Goal: Register for event/course

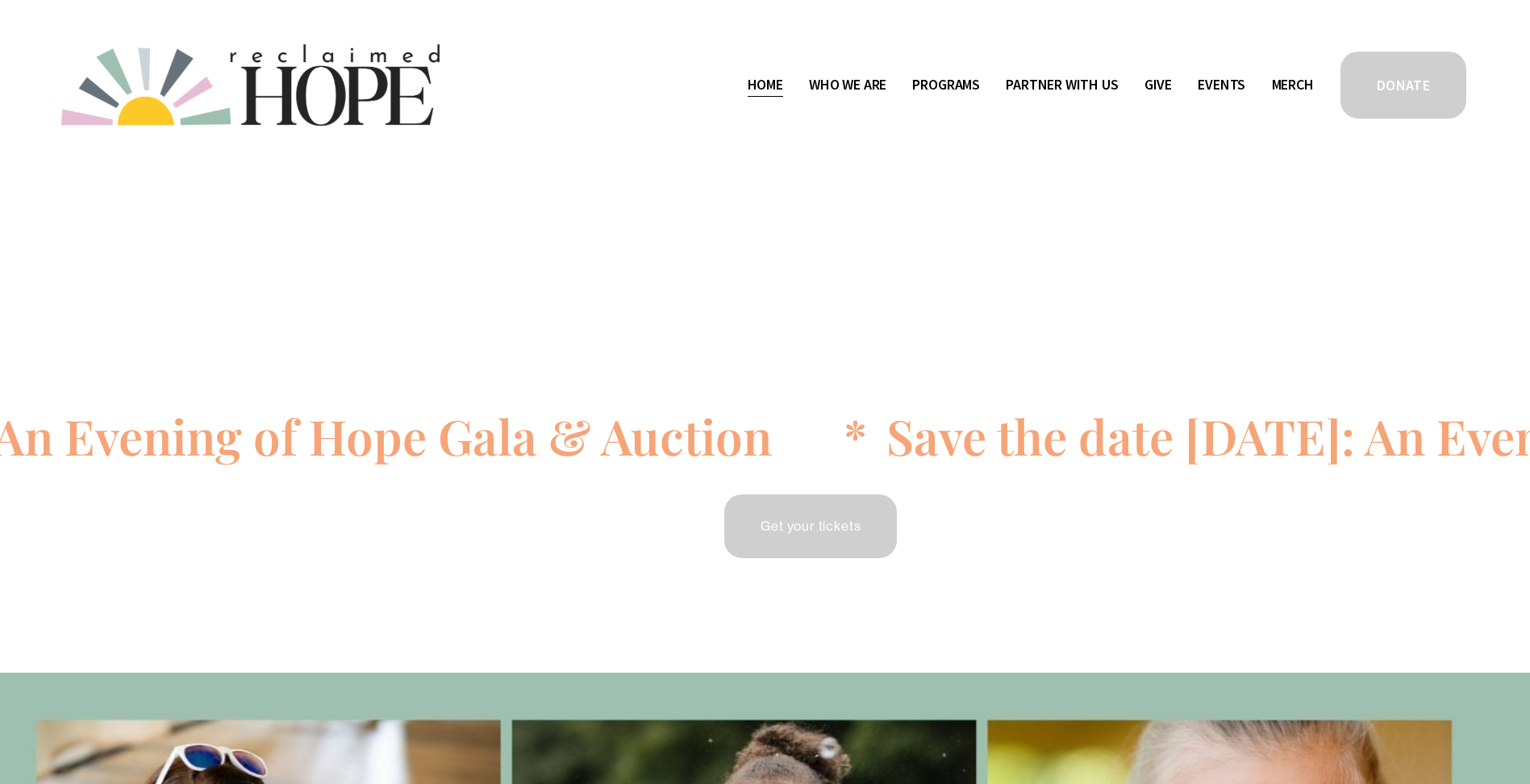
click at [704, 355] on div "Save the date [DATE]: An Evening of Hope Gala & Auction * Save the date [DATE]:…" at bounding box center [765, 421] width 1530 height 300
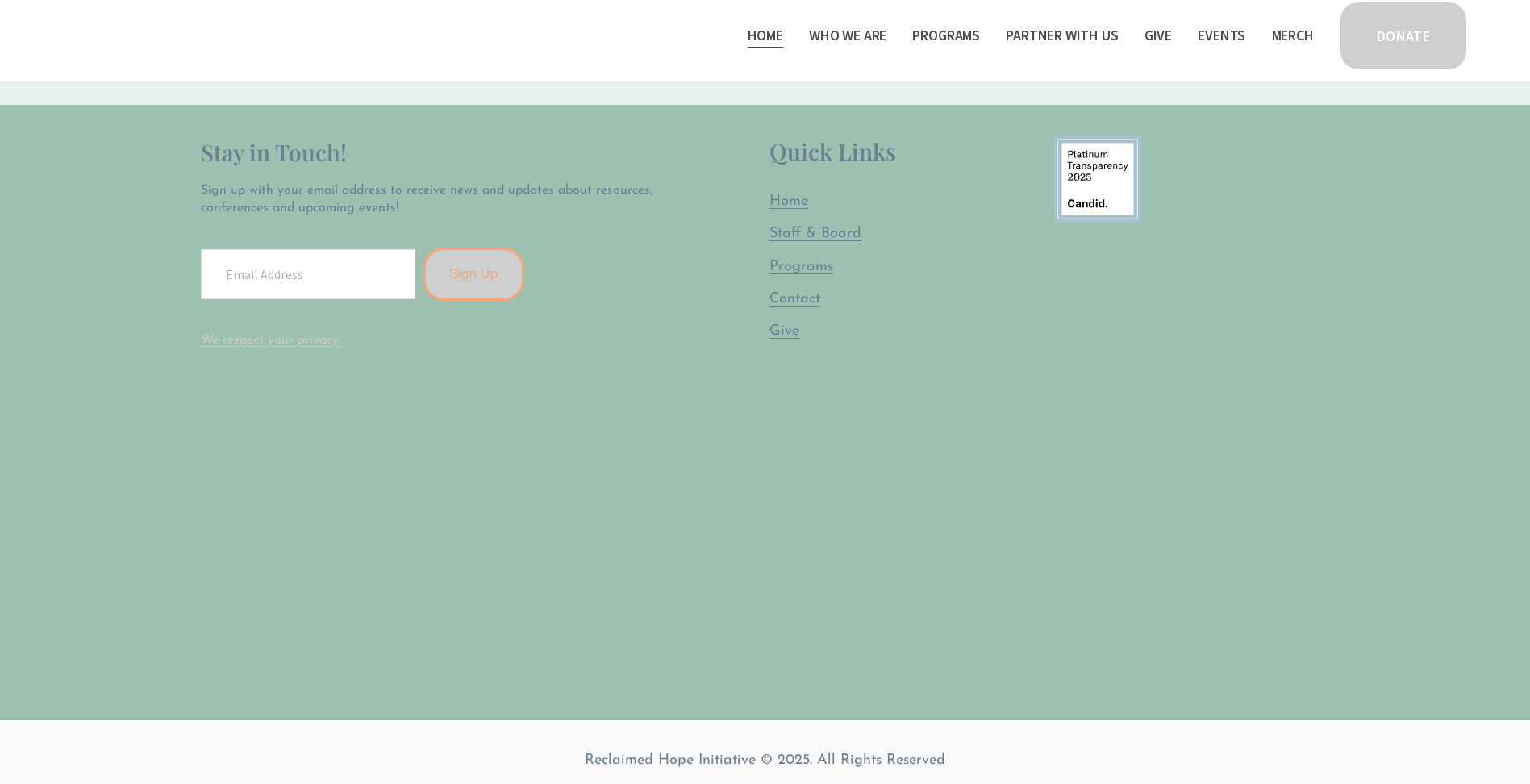
scroll to position [4775, 0]
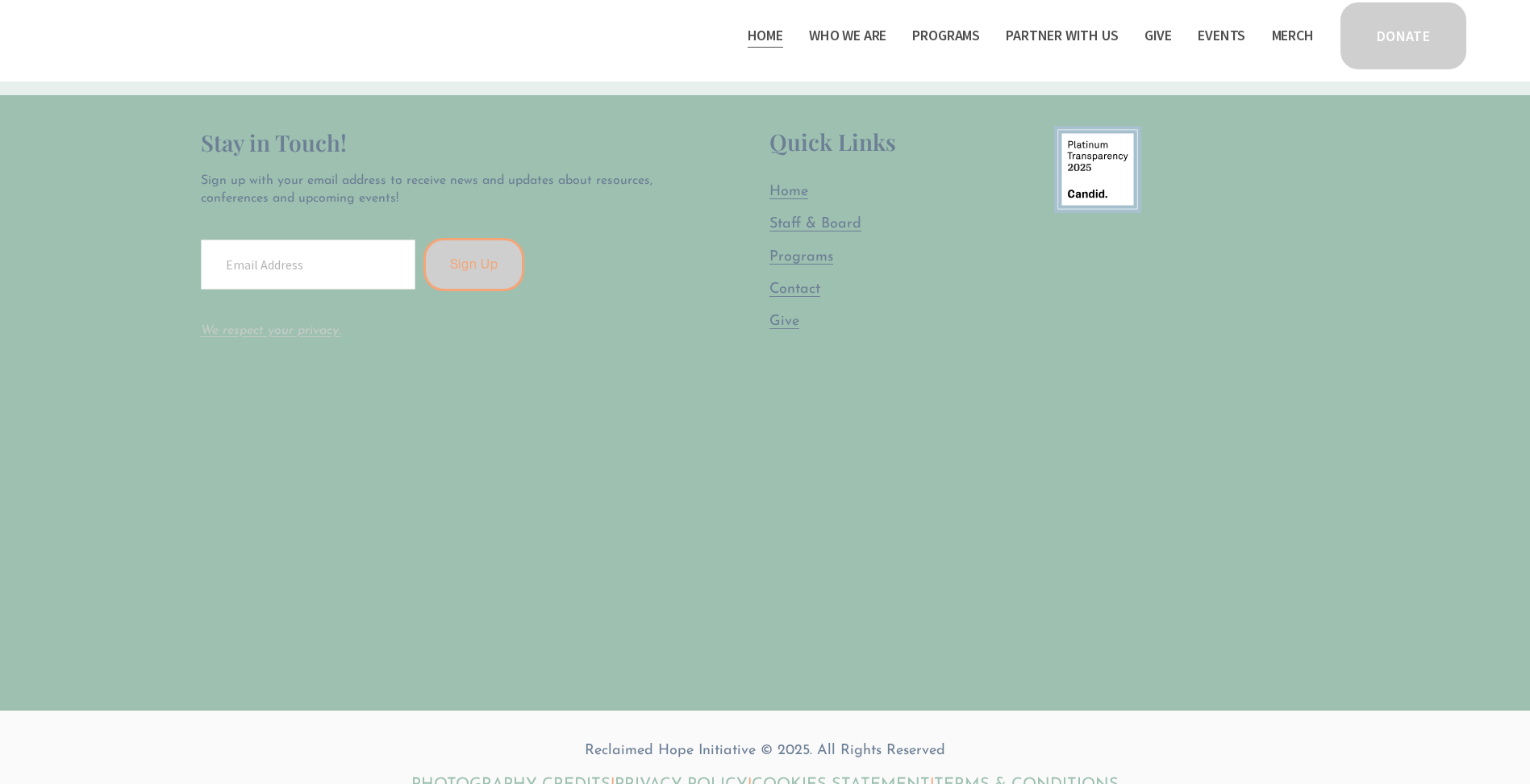
click at [808, 217] on span "Staff & Board" at bounding box center [816, 224] width 92 height 15
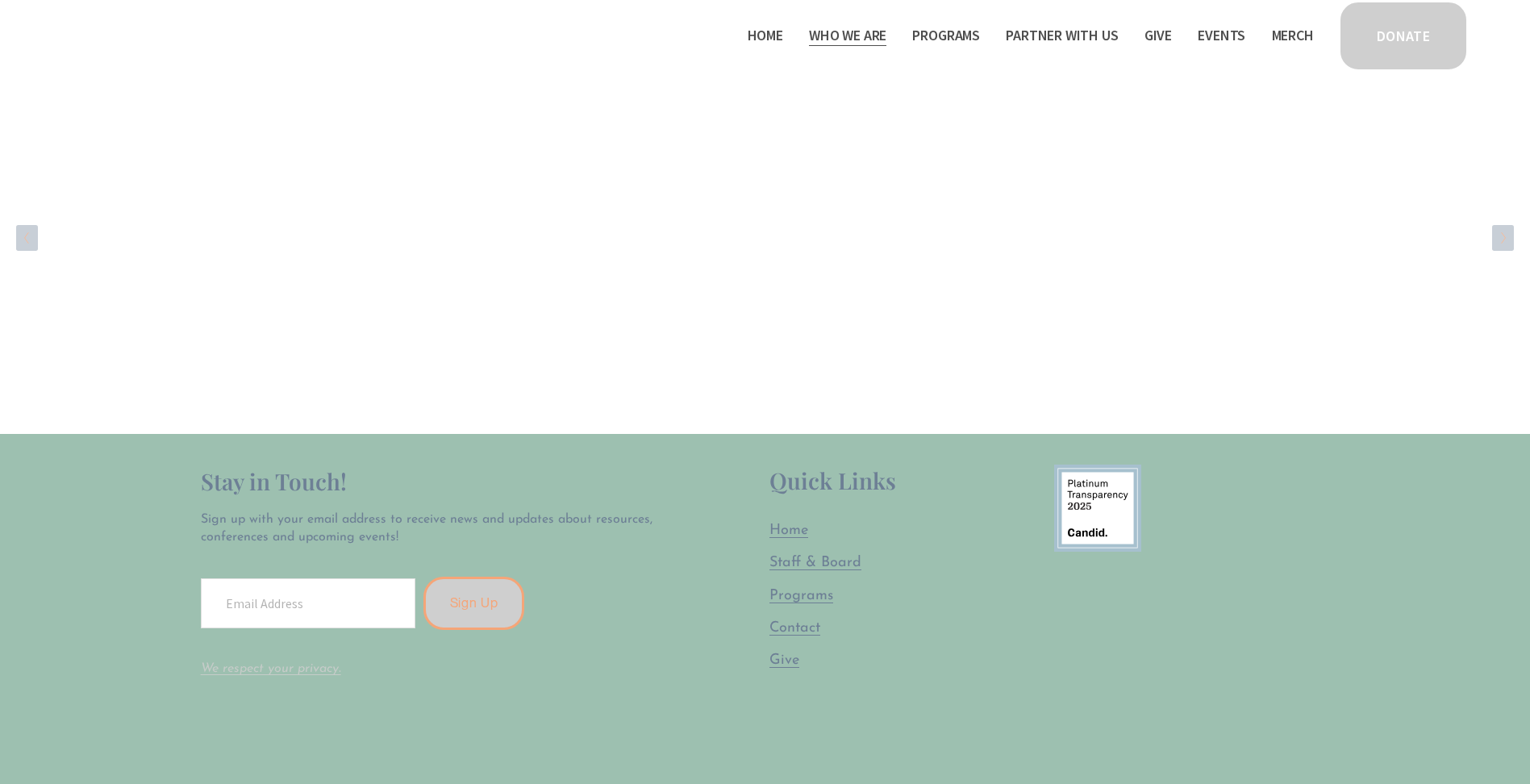
scroll to position [2871, 0]
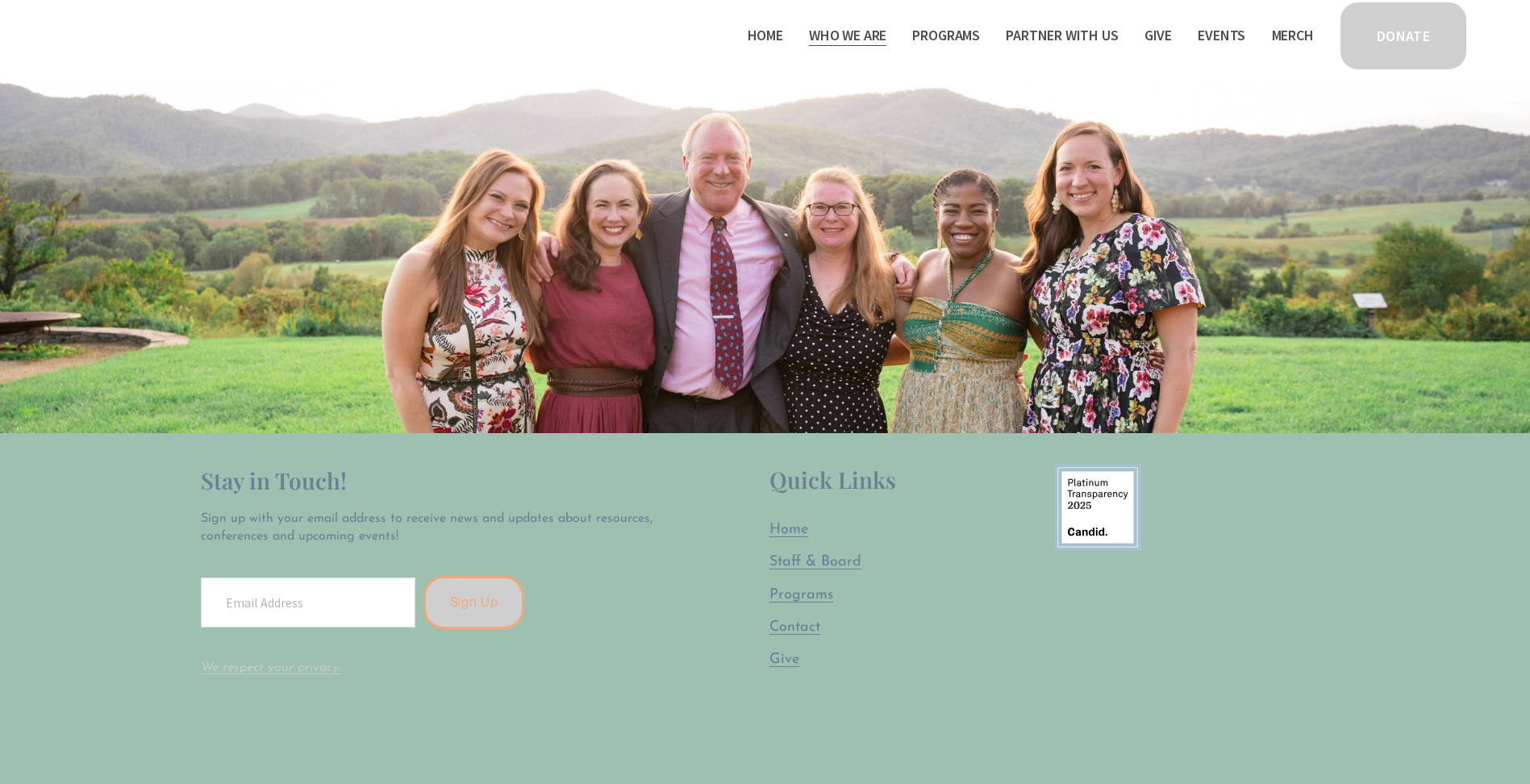
click at [1216, 42] on link "Events" at bounding box center [1222, 35] width 48 height 26
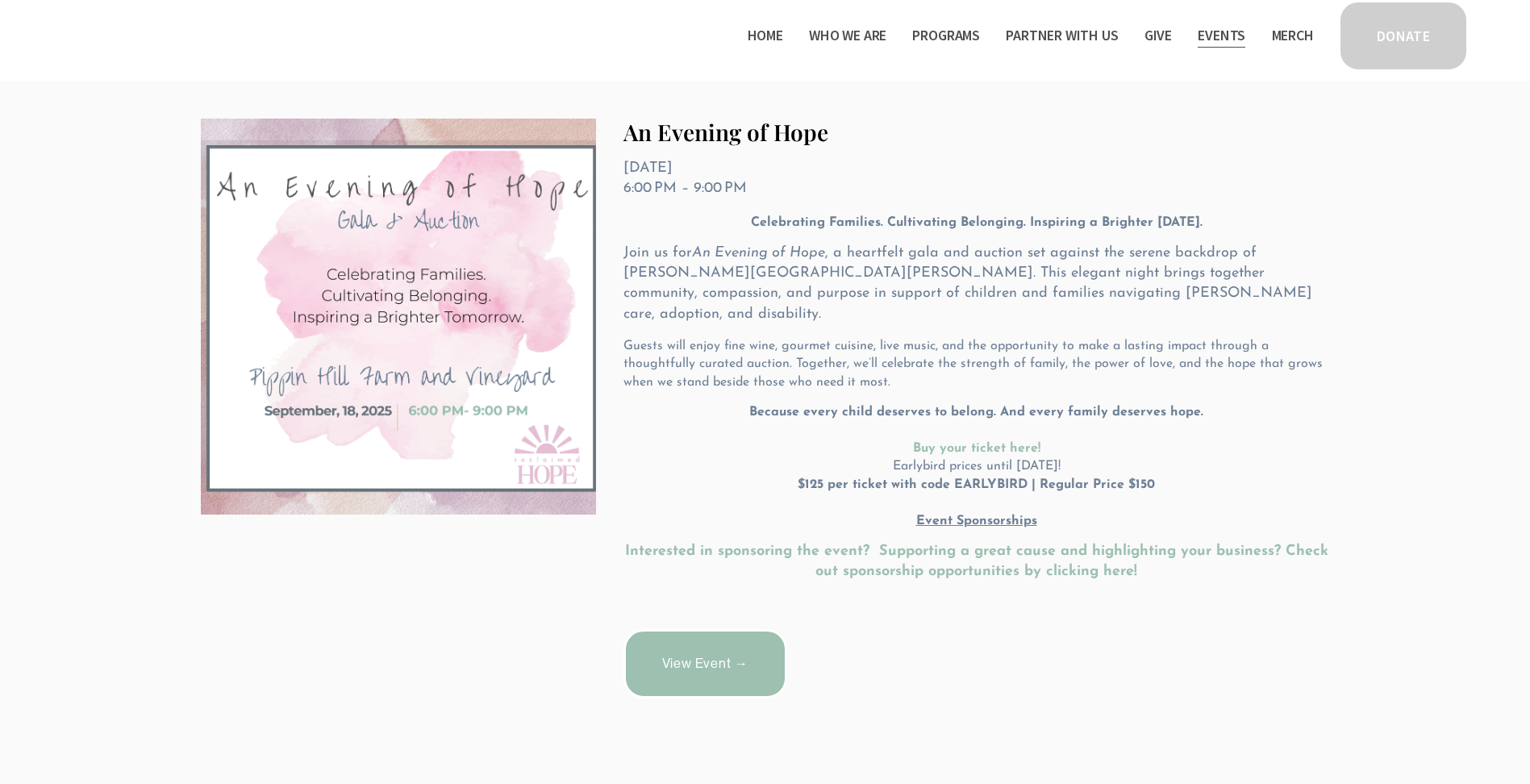
scroll to position [366, 0]
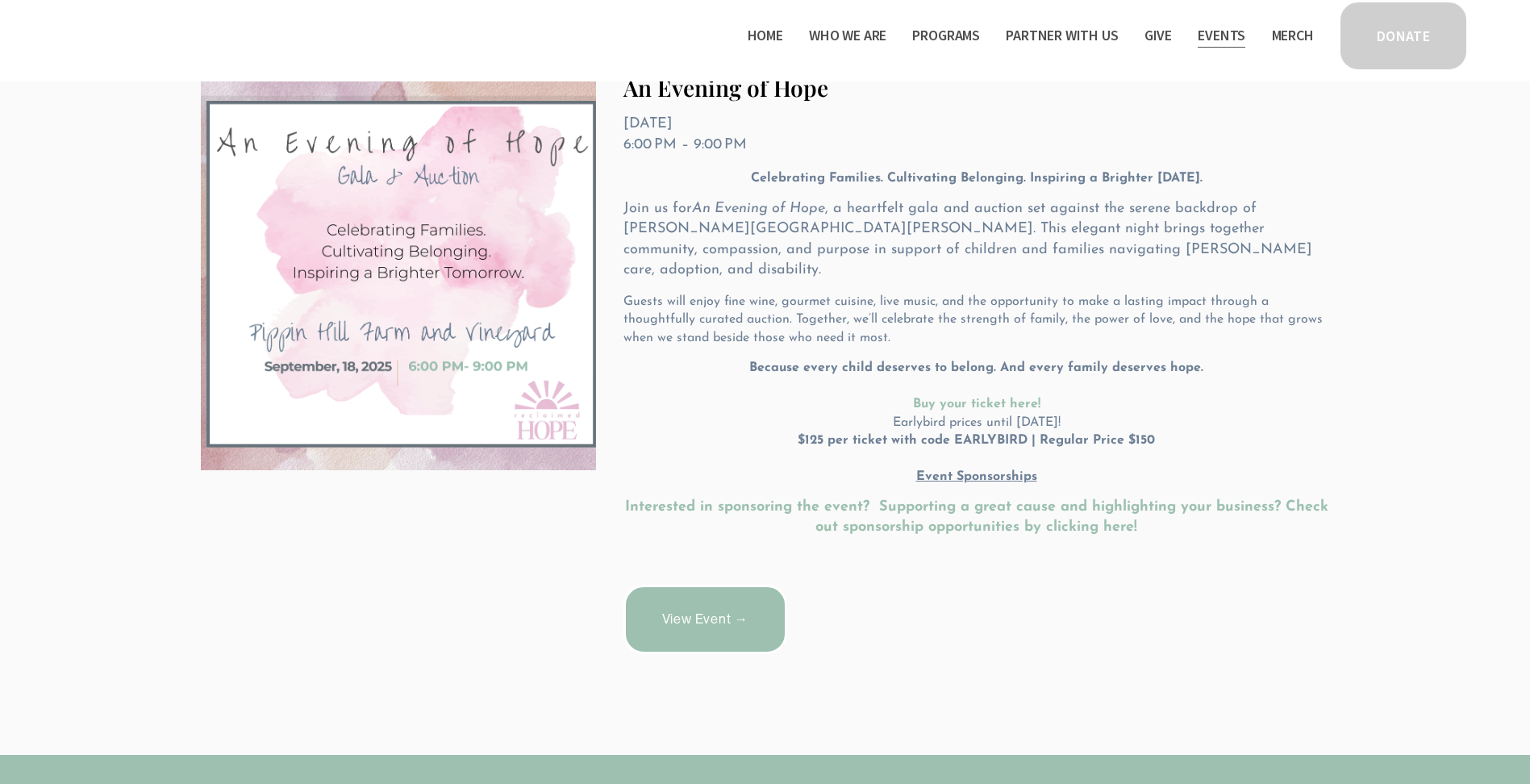
click at [753, 602] on link "View Event →" at bounding box center [706, 619] width 164 height 69
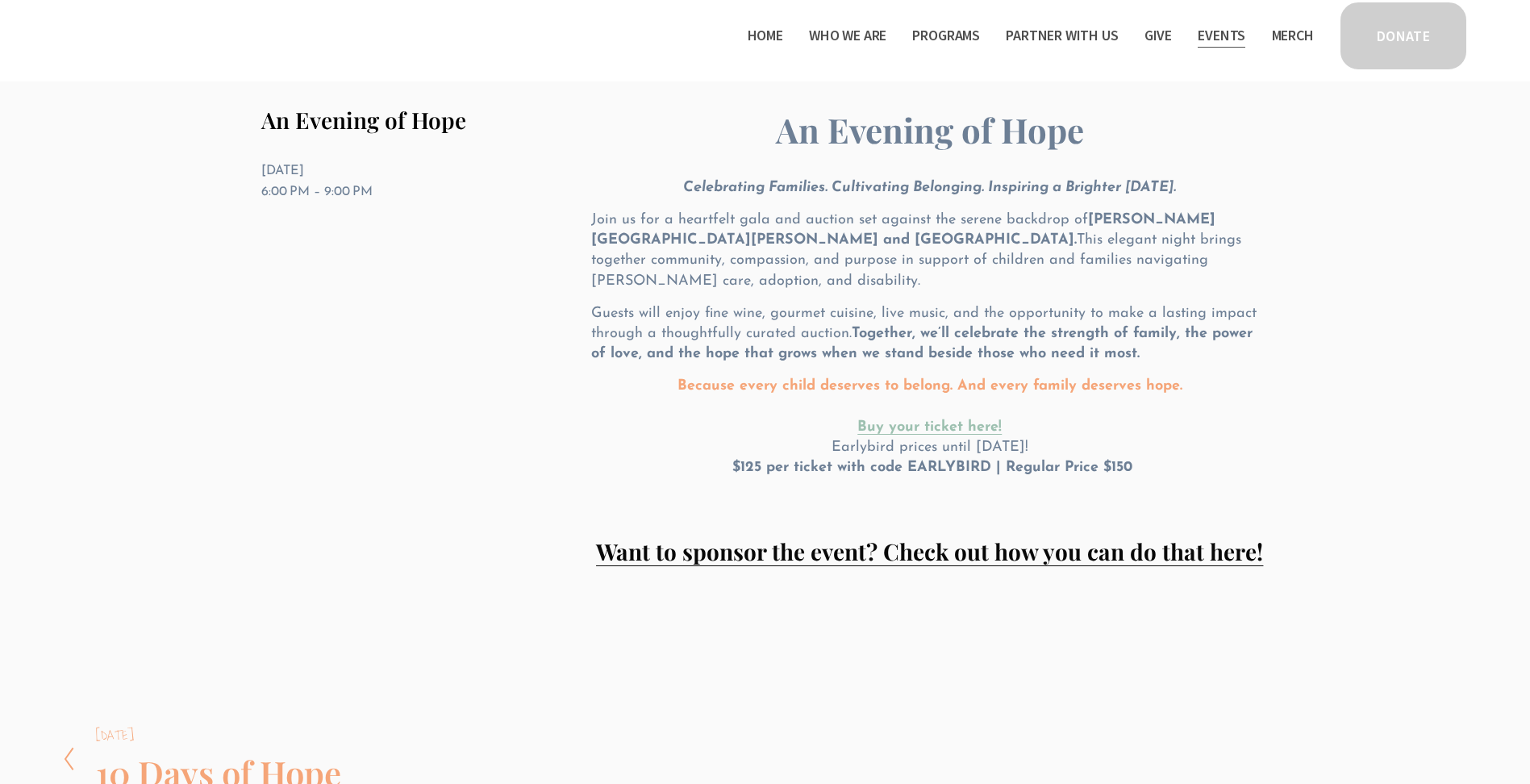
scroll to position [133, 0]
